Goal: Task Accomplishment & Management: Manage account settings

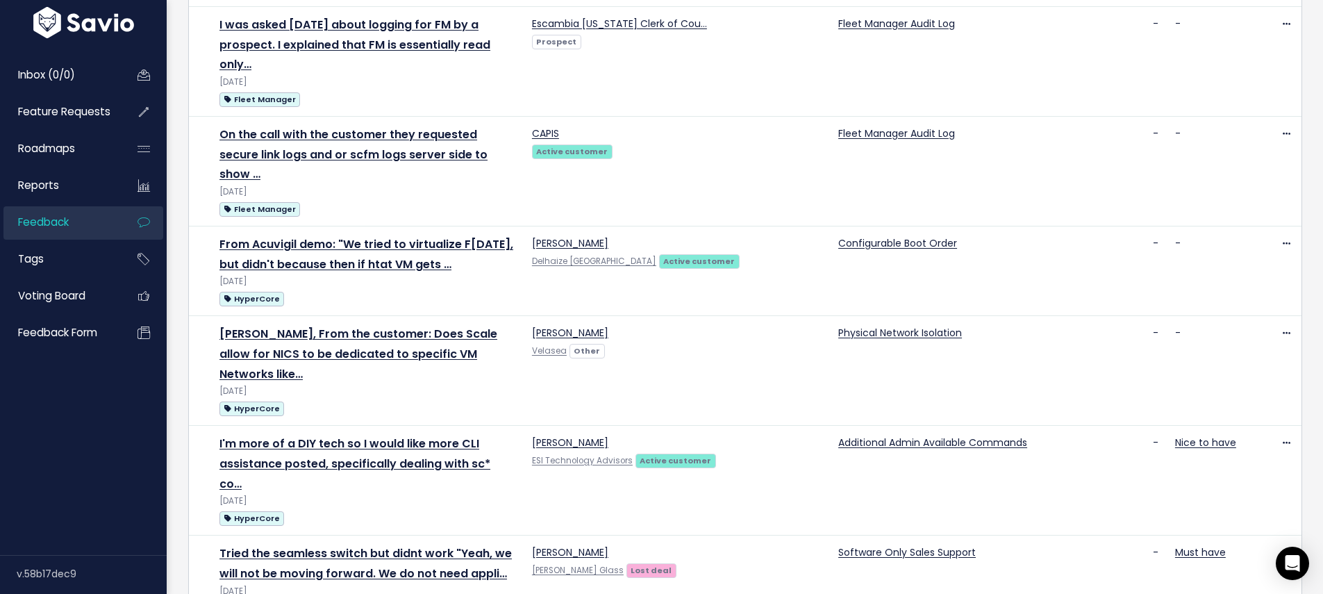
scroll to position [1480, 0]
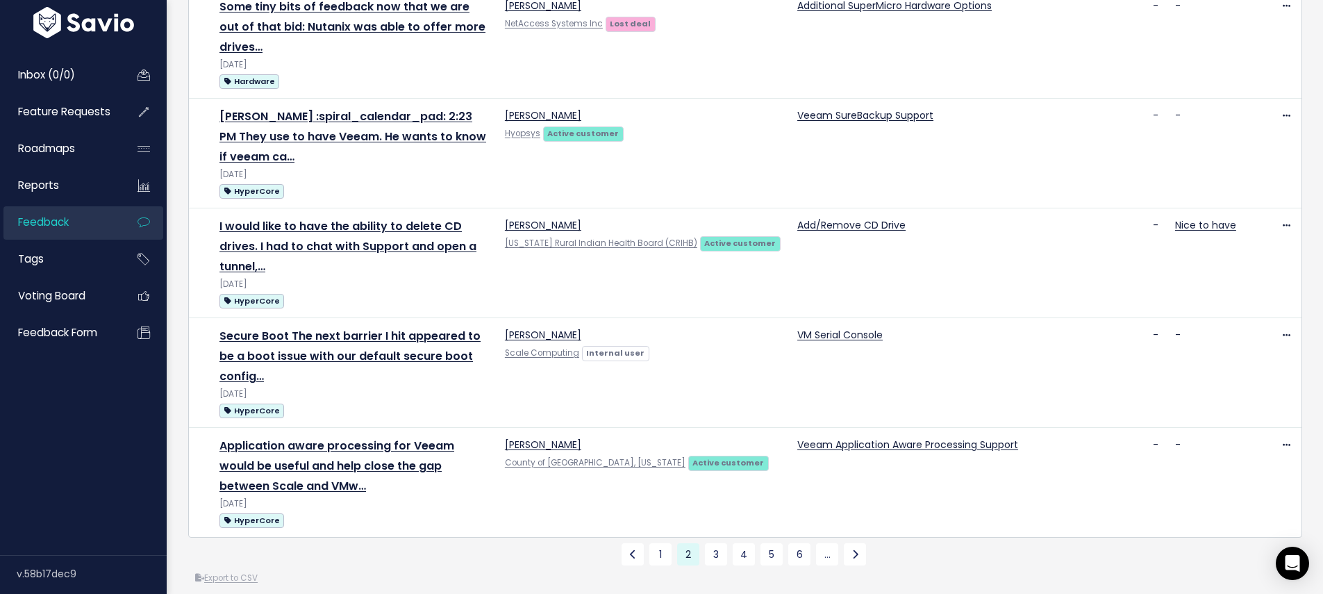
scroll to position [1746, 0]
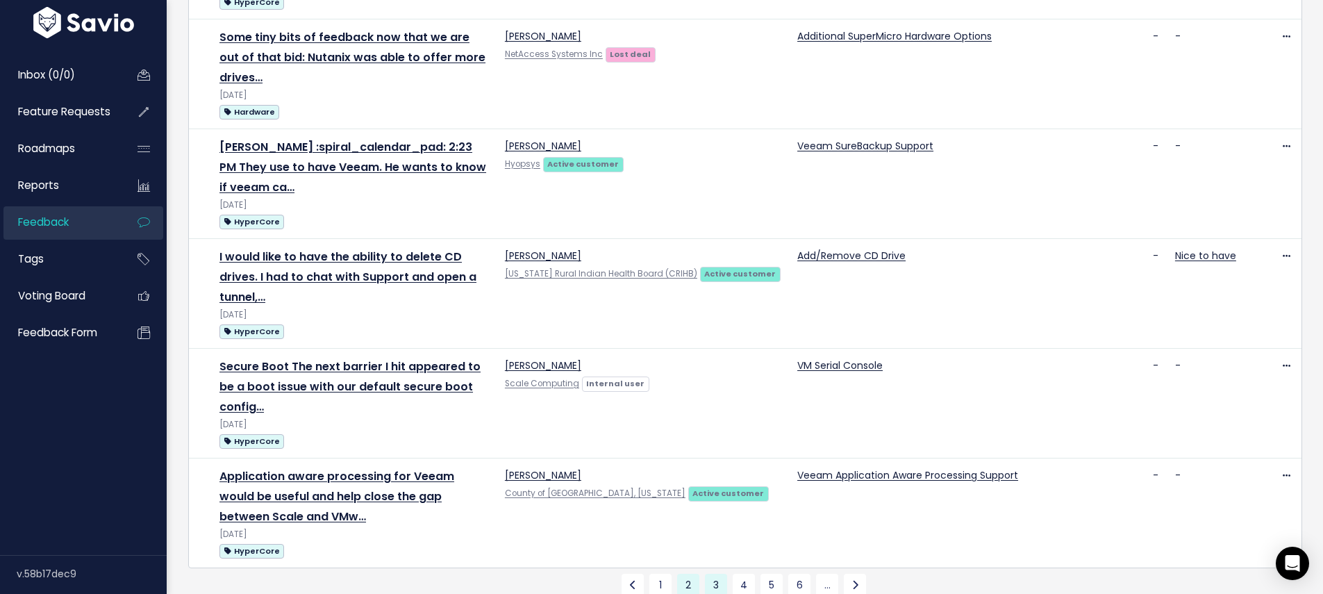
click at [705, 574] on link "3" at bounding box center [716, 585] width 22 height 22
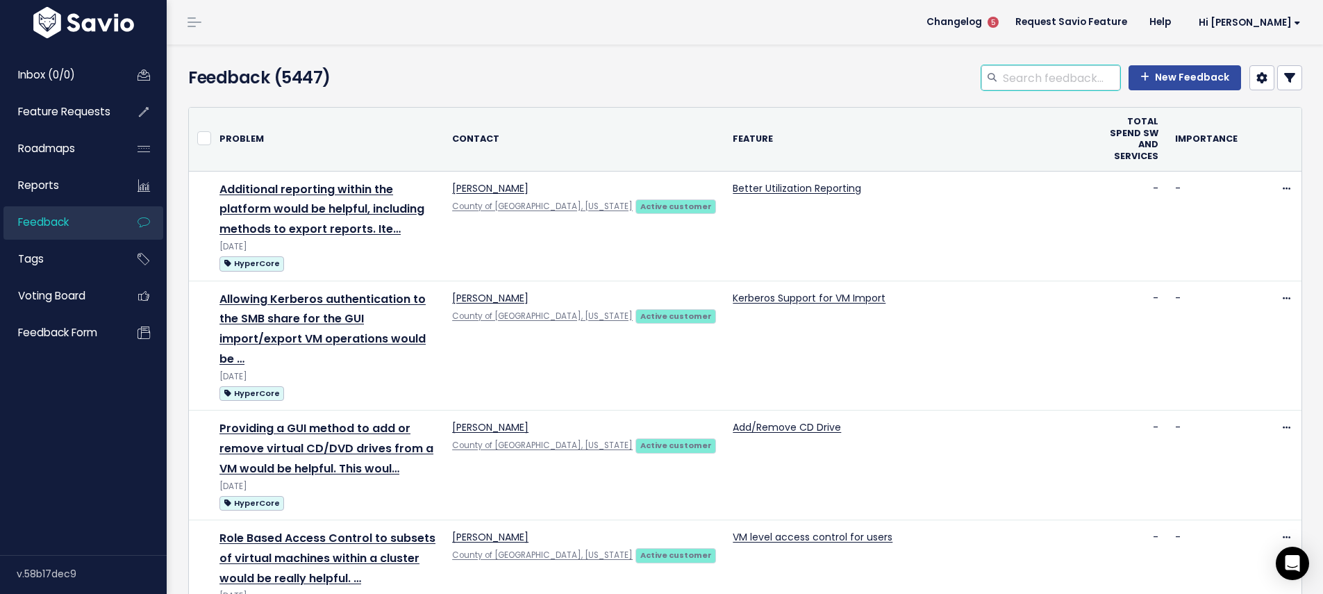
click at [1056, 81] on input "search" at bounding box center [1061, 77] width 119 height 25
type input "SSH"
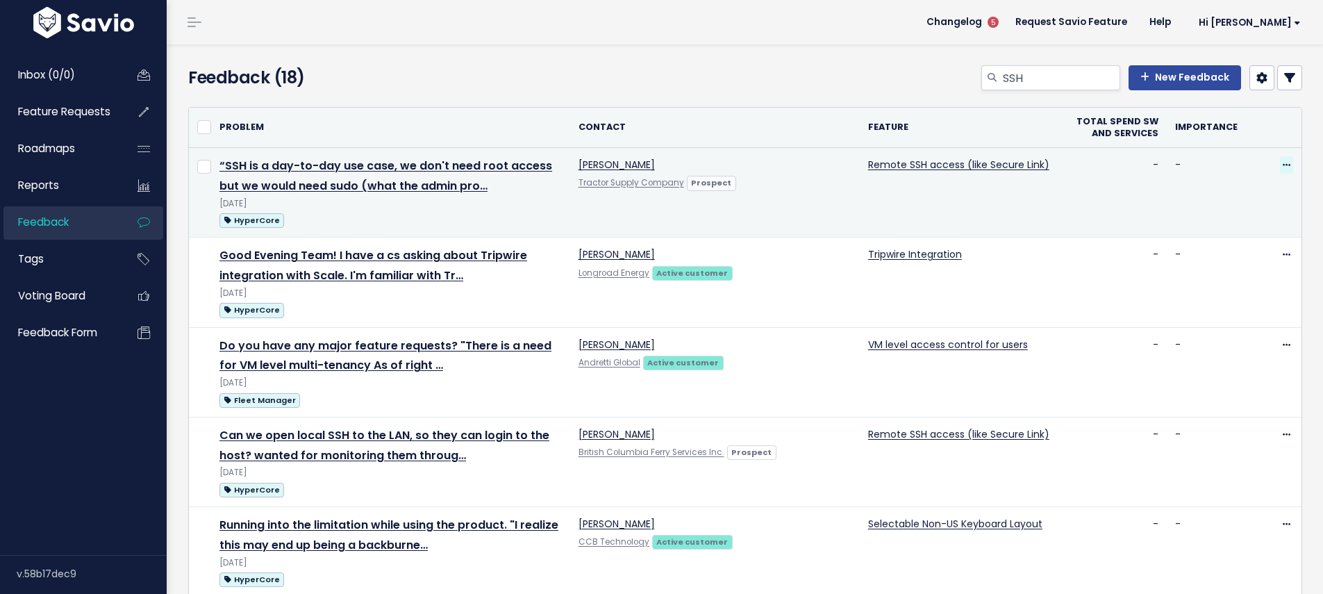
click at [1281, 160] on span at bounding box center [1286, 164] width 13 height 17
click at [1211, 208] on link "Edit" at bounding box center [1220, 203] width 100 height 27
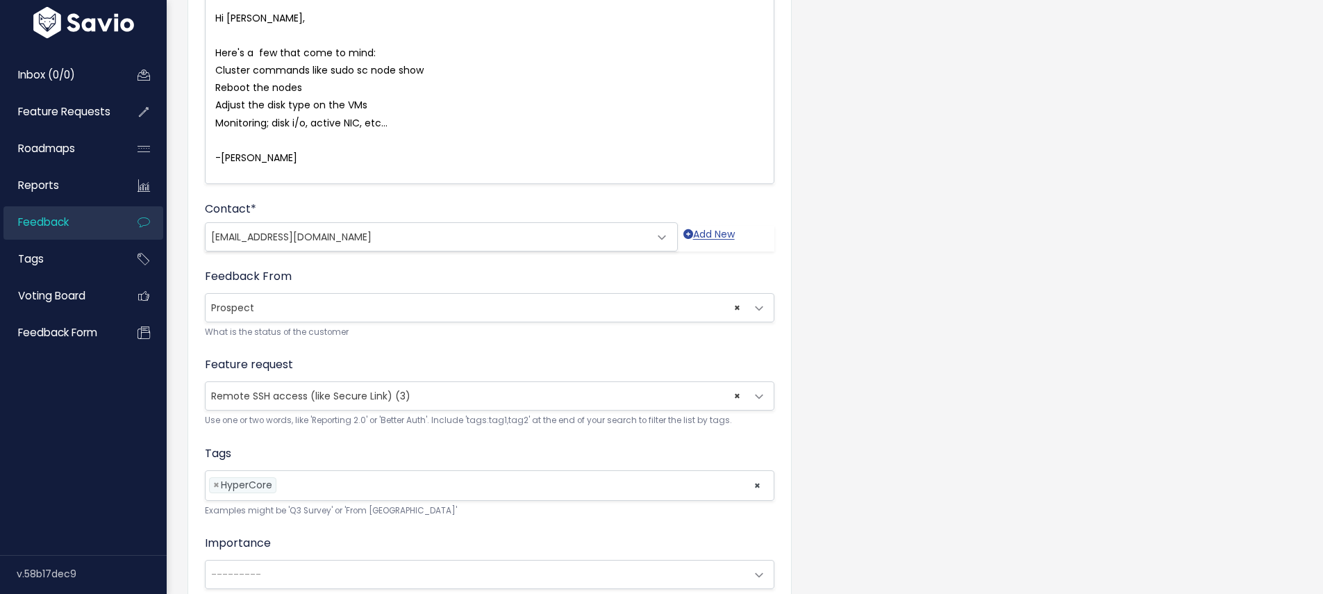
scroll to position [472, 0]
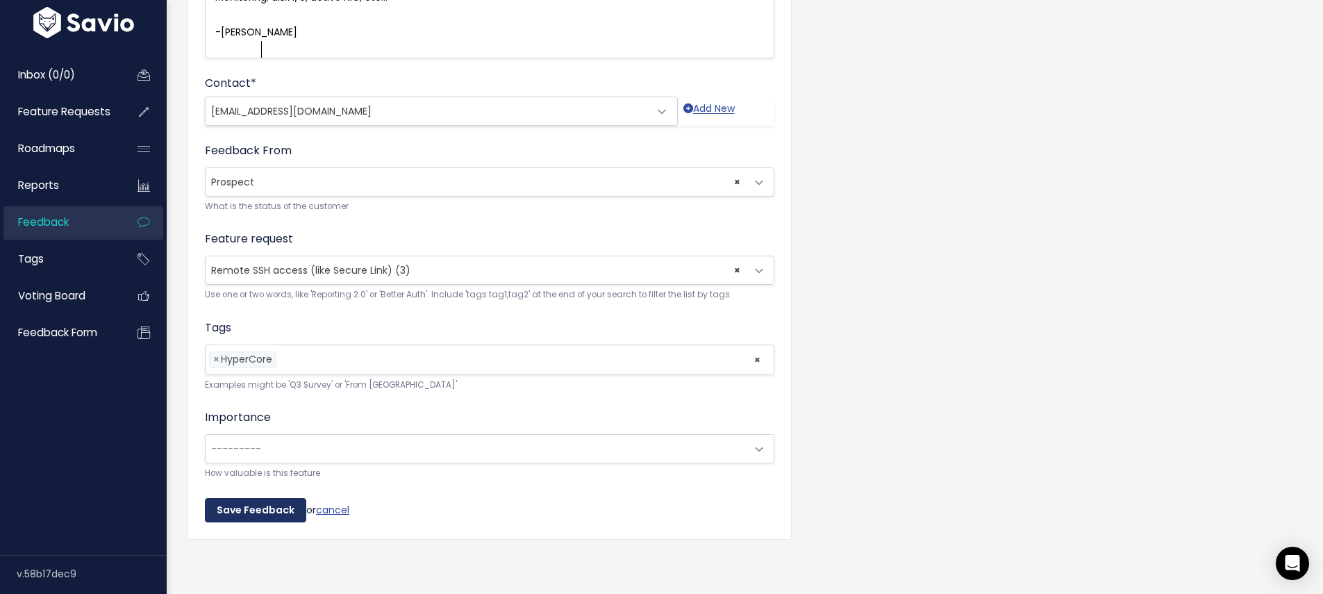
click at [260, 499] on input "Save Feedback" at bounding box center [255, 510] width 101 height 25
